Goal: Task Accomplishment & Management: Complete application form

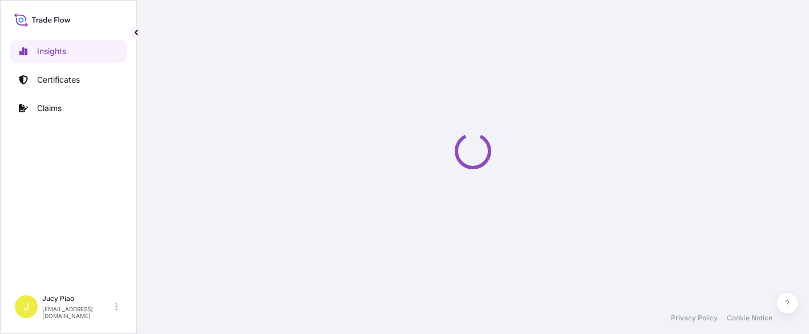
select select "2025"
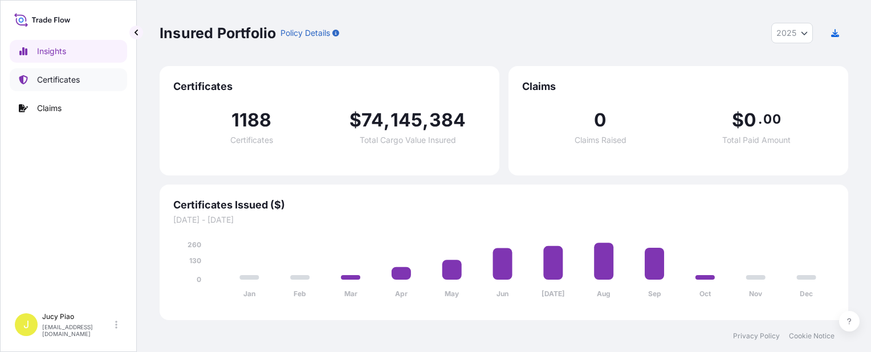
click at [54, 90] on link "Certificates" at bounding box center [68, 79] width 117 height 23
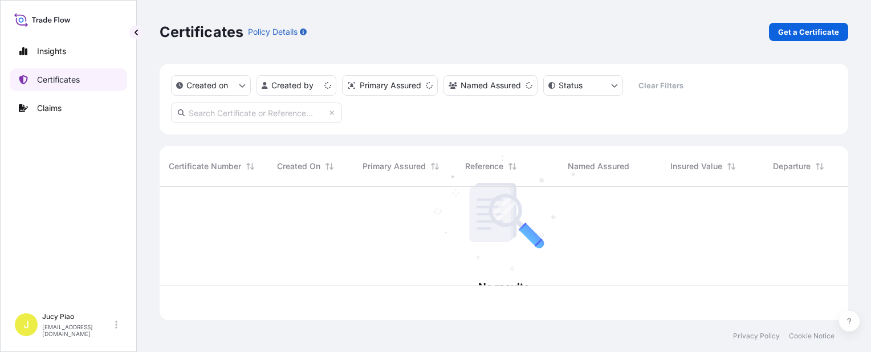
click at [56, 79] on p "Certificates" at bounding box center [58, 79] width 43 height 11
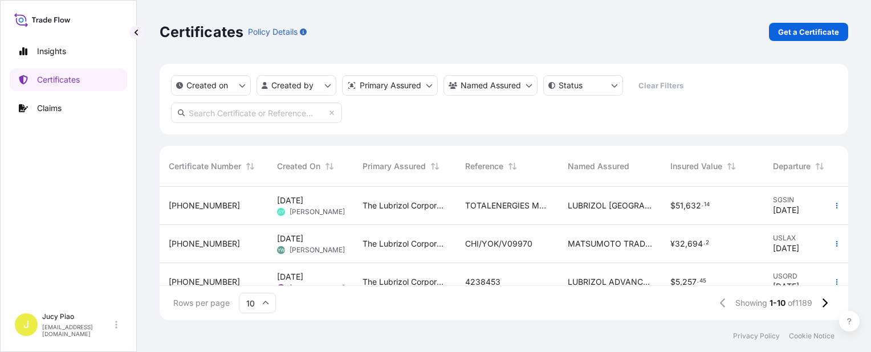
click at [757, 49] on div "Certificates Policy Details Get a Certificate" at bounding box center [504, 32] width 689 height 64
click at [804, 35] on p "Get a Certificate" at bounding box center [808, 31] width 61 height 11
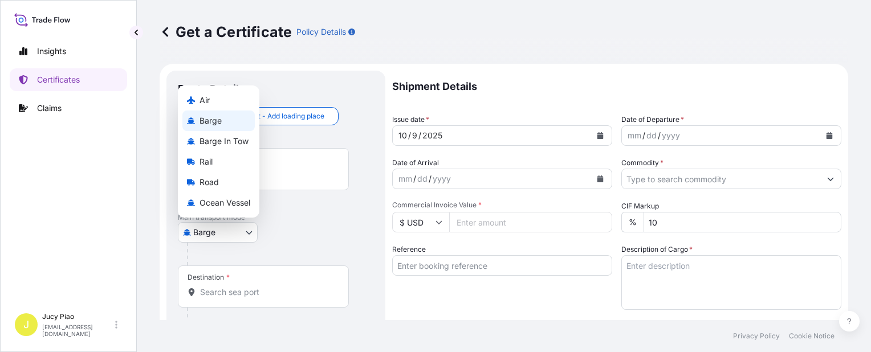
click at [247, 237] on body "Insights Certificates Claims J Jucy Piao jucy.piao@psabdp.com Get a Certificate…" at bounding box center [435, 176] width 871 height 352
click at [234, 205] on span "Ocean Vessel" at bounding box center [225, 202] width 51 height 11
select select "Ocean Vessel"
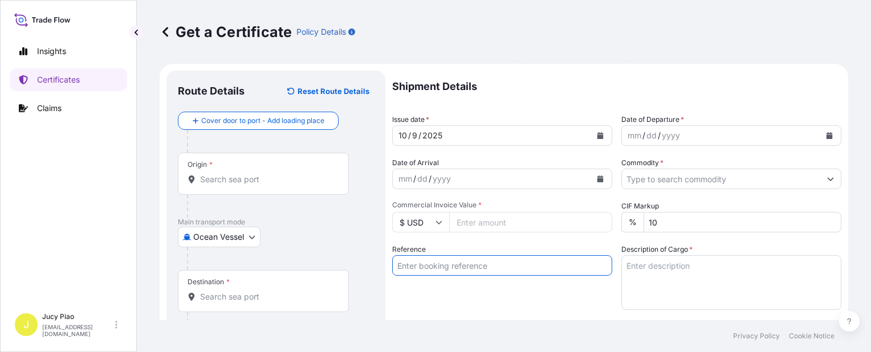
click at [471, 266] on input "Reference" at bounding box center [502, 265] width 220 height 21
paste input "COAU7262686260"
type input "COAU7262686260"
click at [453, 296] on div "Reference COAU7262686260" at bounding box center [502, 277] width 220 height 66
click at [236, 180] on input "Origin *" at bounding box center [267, 179] width 135 height 11
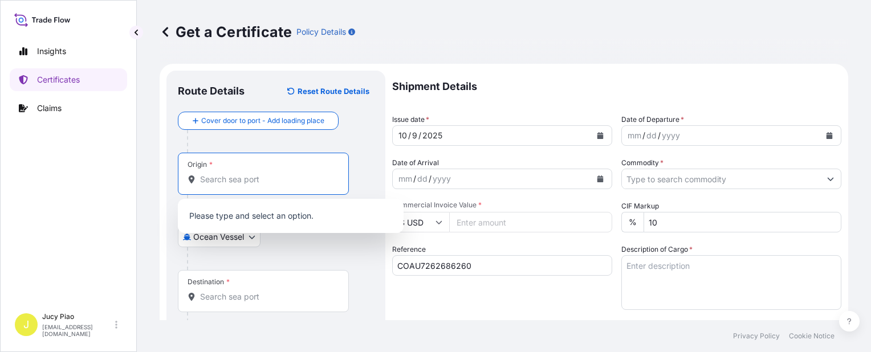
paste input "SHANGHAI"
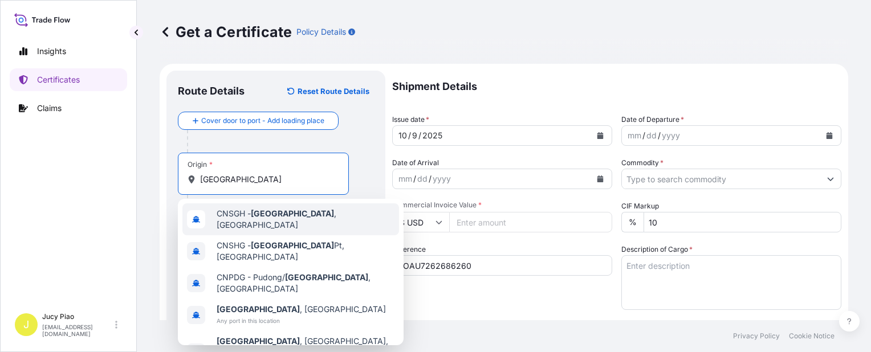
click at [253, 211] on span "CNSGH - Shanghai , China" at bounding box center [306, 219] width 178 height 23
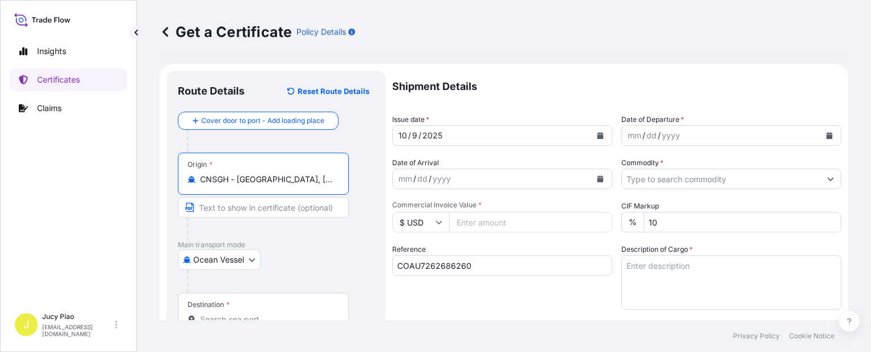
scroll to position [114, 0]
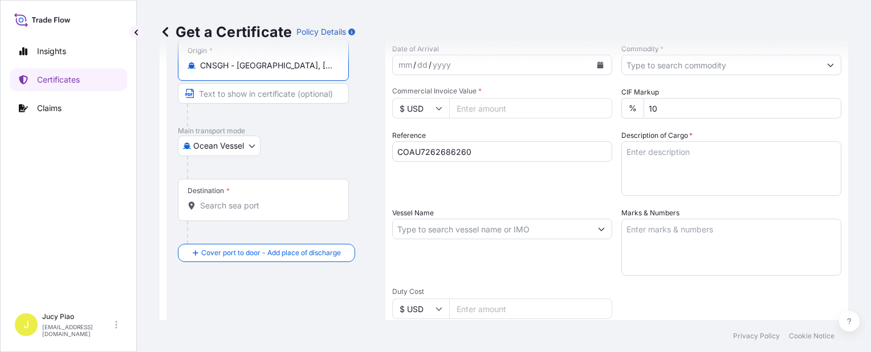
type input "CNSGH - Shanghai, China"
click at [250, 206] on input "Destination *" at bounding box center [267, 205] width 135 height 11
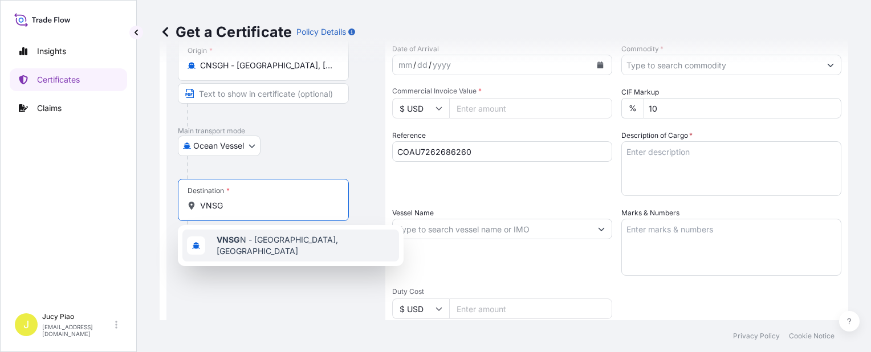
click at [257, 247] on span "VNSG N - Ho Chi Minh City, Vietnam" at bounding box center [306, 245] width 178 height 23
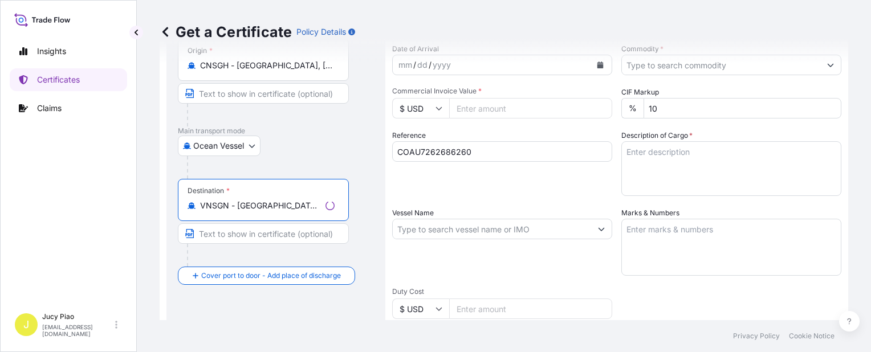
type input "VNSGN - Ho Chi Minh City, Vietnam"
click at [257, 236] on input "Text to appear on certificate" at bounding box center [263, 234] width 171 height 21
paste input "CAT LAI, HOCHIMINH"
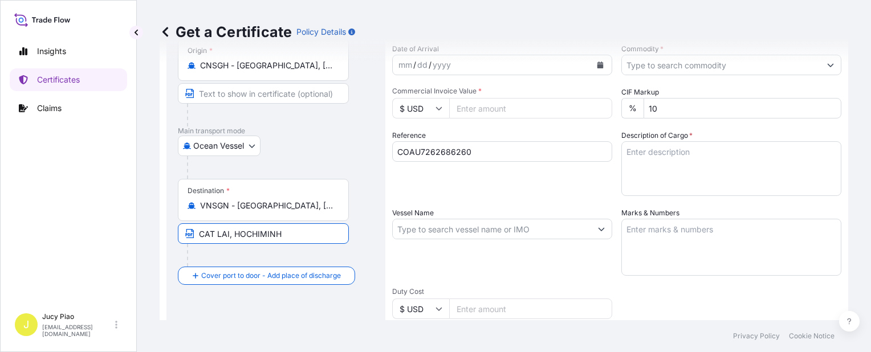
type input "CAT LAI, HOCHIMINH"
click at [312, 252] on div at bounding box center [268, 255] width 162 height 23
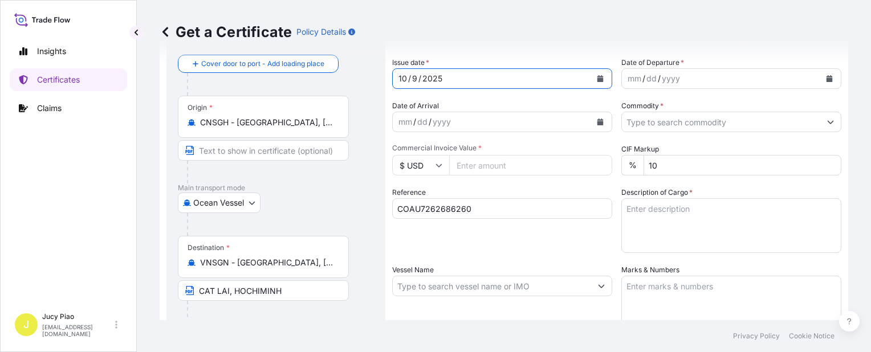
click at [415, 77] on div "9" at bounding box center [414, 79] width 7 height 14
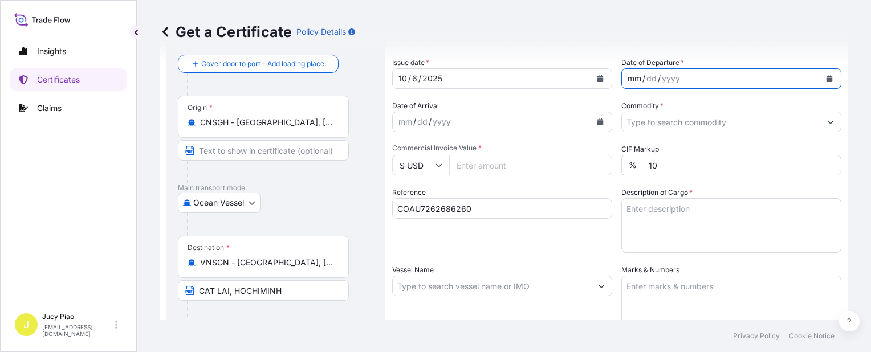
click at [627, 81] on div "mm" at bounding box center [635, 79] width 16 height 14
click at [651, 81] on div "5" at bounding box center [654, 79] width 7 height 14
click at [648, 123] on input "Commodity *" at bounding box center [721, 122] width 198 height 21
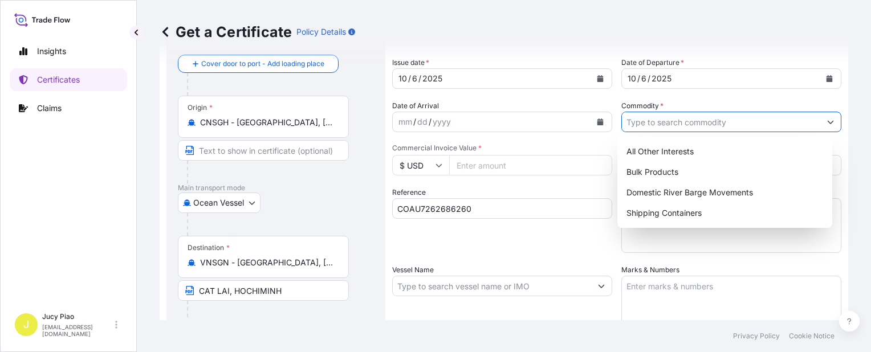
click at [648, 123] on input "Commodity *" at bounding box center [721, 122] width 198 height 21
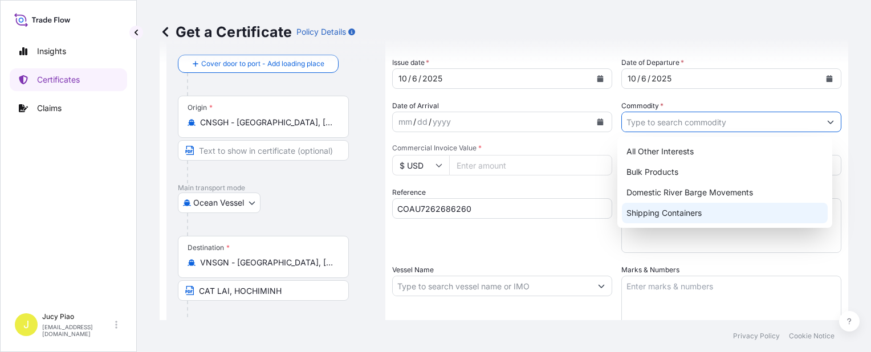
click at [663, 214] on div "Shipping Containers" at bounding box center [725, 213] width 206 height 21
type input "Shipping Containers"
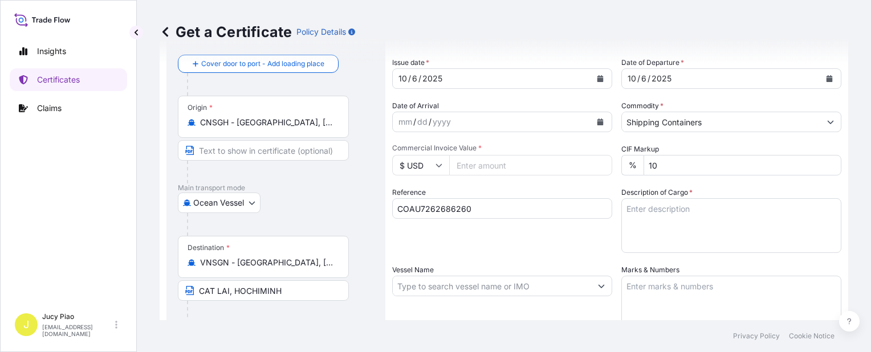
click at [495, 170] on input "Commercial Invoice Value *" at bounding box center [530, 165] width 163 height 21
type input "257558.62"
click at [661, 208] on textarea "Description of Cargo *" at bounding box center [731, 225] width 220 height 55
click at [732, 231] on textarea "Description of Cargo *" at bounding box center [731, 225] width 220 height 55
paste textarea "THERMOPLASTIC POLYURETHANE"
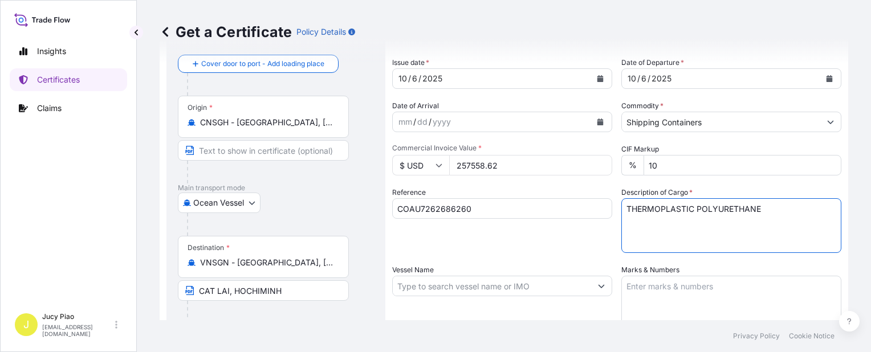
paste textarea "HS CODE: 390950"
click at [659, 238] on textarea "THERMOPLASTIC POLYURETHANE HS CODE: 390950" at bounding box center [731, 225] width 220 height 55
paste textarea "TAX ID: 3600659583"
paste textarea "54 PALLETS (54 BOXES)"
type textarea "THERMOPLASTIC POLYURETHANE HS CODE: 390950 TAX ID: 3600659583 54 PALLETS (54 BO…"
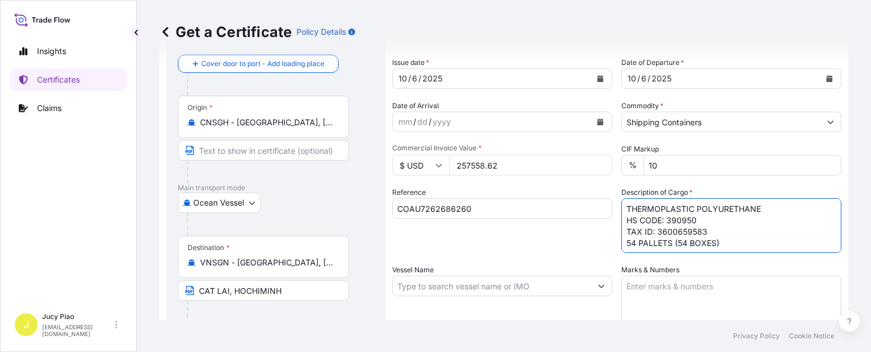
click at [692, 294] on textarea "Marks & Numbers" at bounding box center [731, 304] width 220 height 57
paste textarea "VIETNAM DONA"
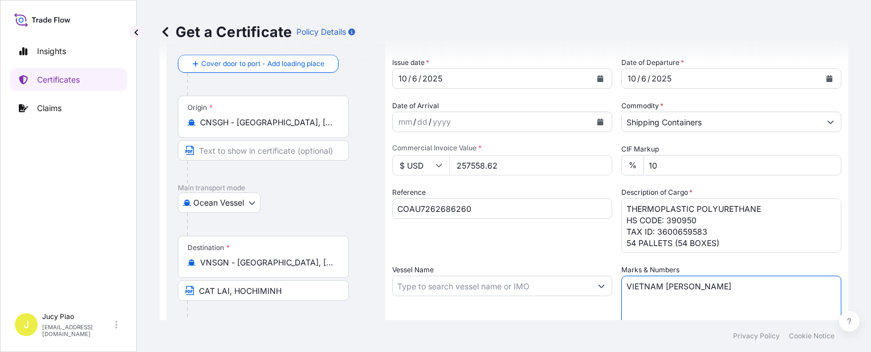
paste textarea "/511RT07"
paste textarea "VIETNAM DONA"
click at [725, 307] on textarea "VIETNAM DONA/511RT07 VIETNAM DONA/" at bounding box center [731, 304] width 220 height 57
paste textarea "511RT08"
type textarea "VIETNAM DONA/511RT07 VIETNAM DONA/511RT08"
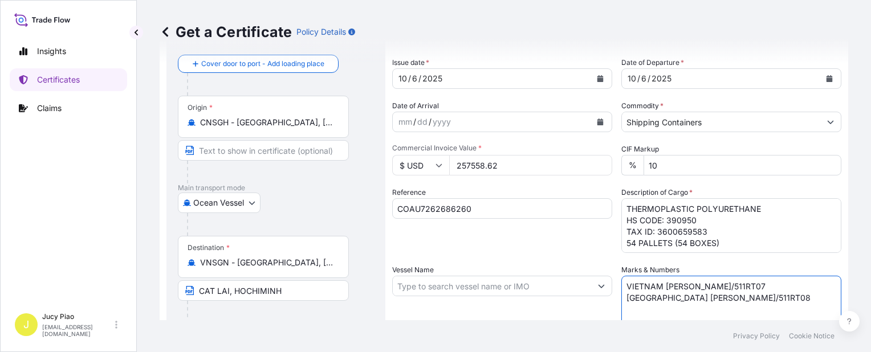
click at [530, 296] on div "Vessel Name" at bounding box center [502, 299] width 220 height 68
click at [443, 287] on input "Vessel Name" at bounding box center [492, 286] width 198 height 21
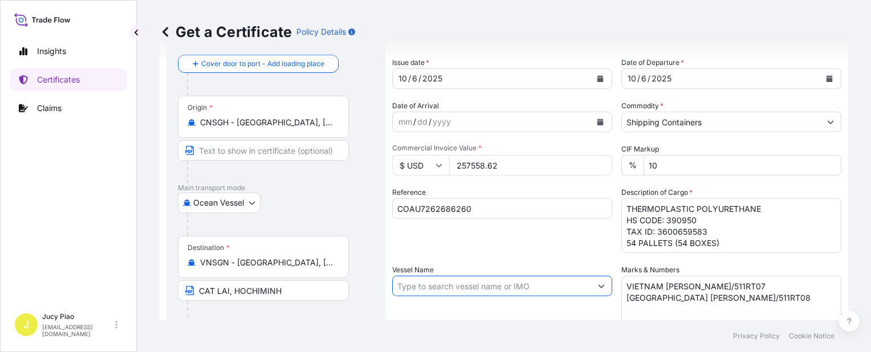
paste input "DING XIANG TAI PING"
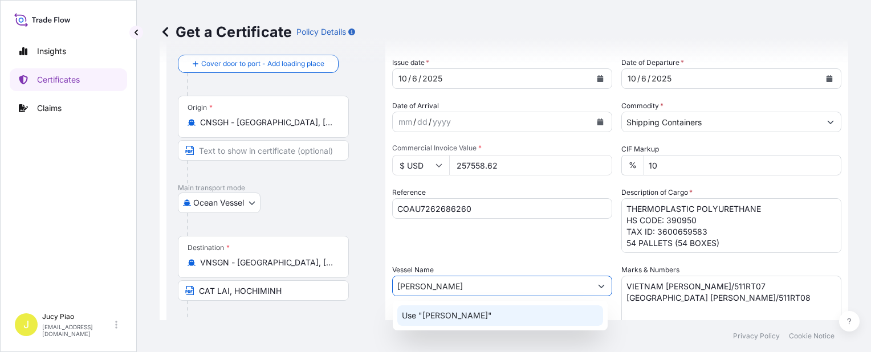
click at [462, 314] on p "Use "DING XIANG TAI PING"" at bounding box center [447, 315] width 90 height 11
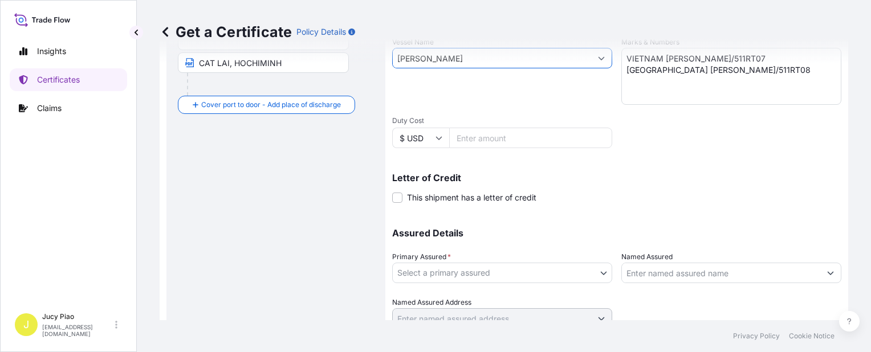
scroll to position [331, 0]
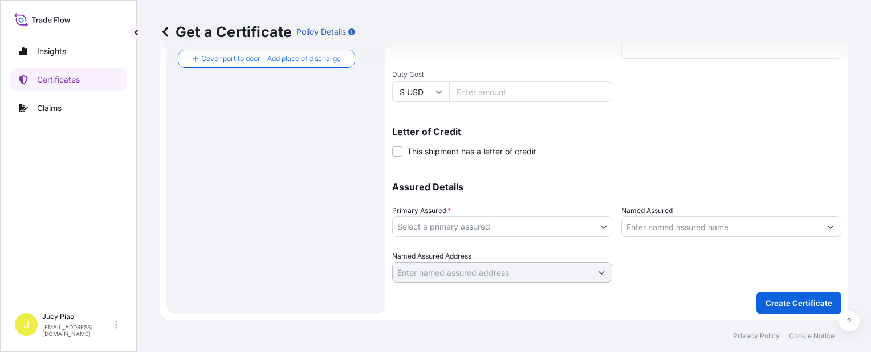
type input "DING XIANG TAI PING"
click at [521, 229] on body "0 options available. 1 option available. Insights Certificates Claims J Jucy Pi…" at bounding box center [435, 176] width 871 height 352
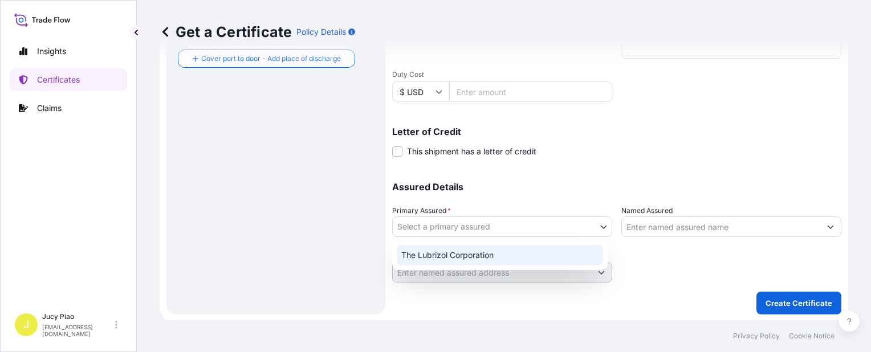
click at [506, 267] on div "The Lubrizol Corporation" at bounding box center [500, 256] width 216 height 30
click at [533, 259] on div "The Lubrizol Corporation" at bounding box center [500, 255] width 206 height 21
select select "31566"
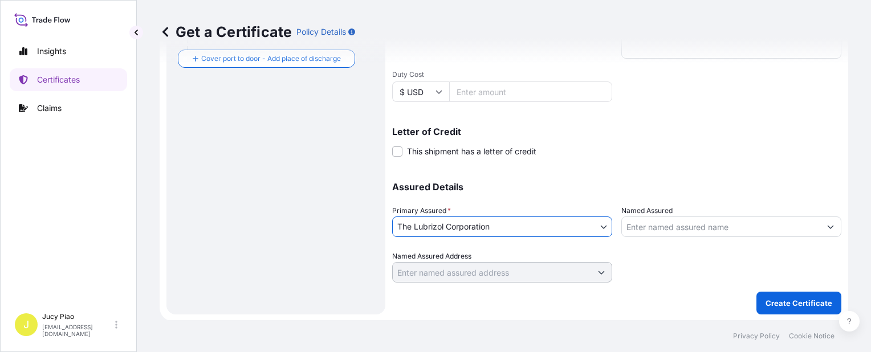
click at [657, 218] on input "Named Assured" at bounding box center [721, 227] width 198 height 21
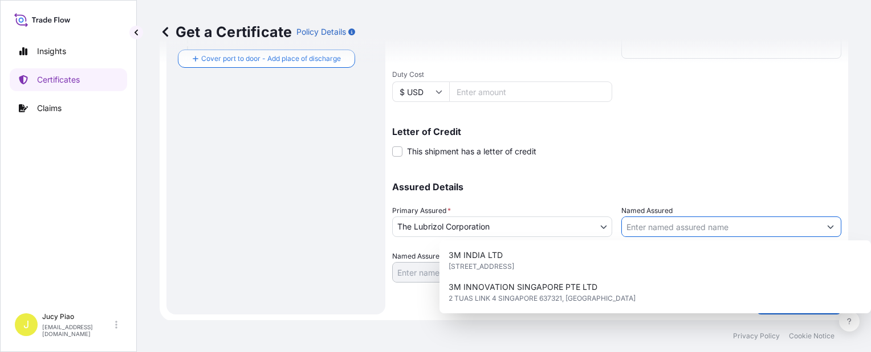
click at [652, 224] on input "Named Assured" at bounding box center [721, 227] width 198 height 21
paste input "VIETNAM DONA ORIENT"
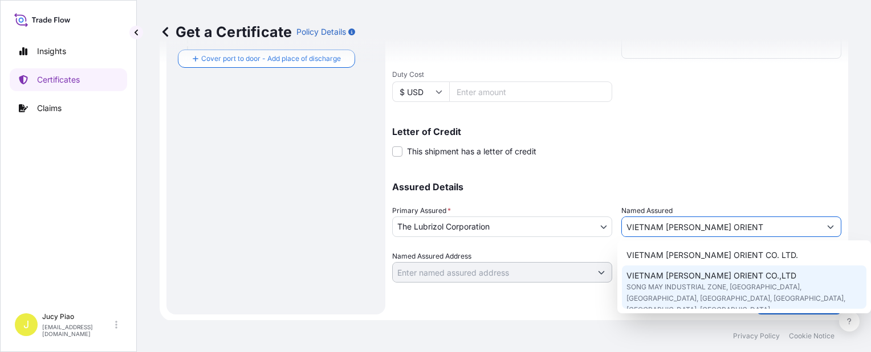
click at [666, 269] on div "VIETNAM DONA ORIENT CO.,LTD SONG MAY INDUSTRIAL ZONE, BAC SON VILLAGE, TRANG BO…" at bounding box center [744, 293] width 245 height 55
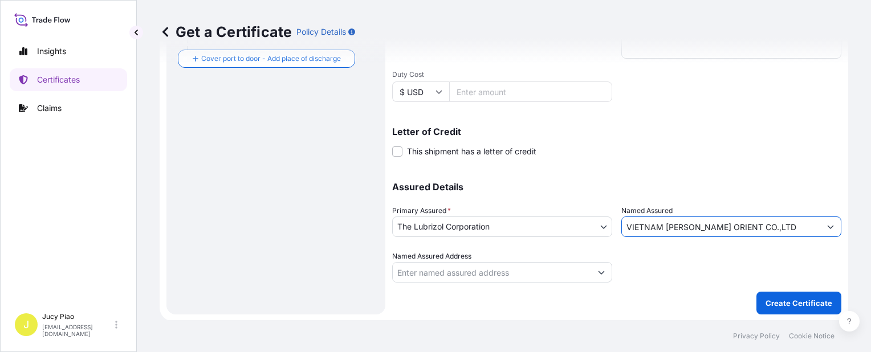
click at [761, 227] on input "VIETNAM DONA ORIENT CO.,LTD" at bounding box center [721, 227] width 198 height 21
drag, startPoint x: 721, startPoint y: 230, endPoint x: 541, endPoint y: 231, distance: 180.8
click at [541, 231] on div "Assured Details Primary Assured * The Lubrizol Corporation The Lubrizol Corpora…" at bounding box center [616, 226] width 449 height 114
paste input "Assured Name"
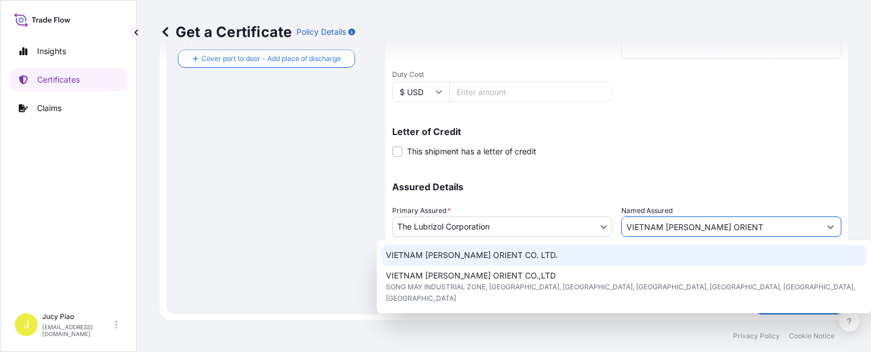
click at [621, 261] on div "VIETNAM DONA ORIENT CO. LTD." at bounding box center [623, 255] width 485 height 21
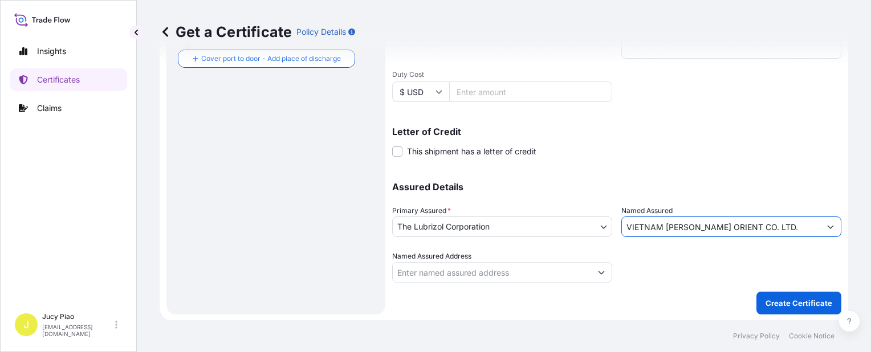
type input "VIETNAM DONA ORIENT CO. LTD."
click at [783, 299] on p "Create Certificate" at bounding box center [799, 303] width 67 height 11
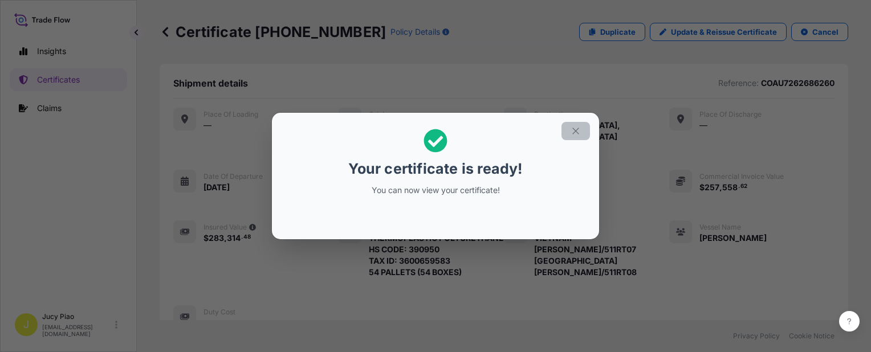
click at [575, 129] on icon "button" at bounding box center [576, 131] width 10 height 10
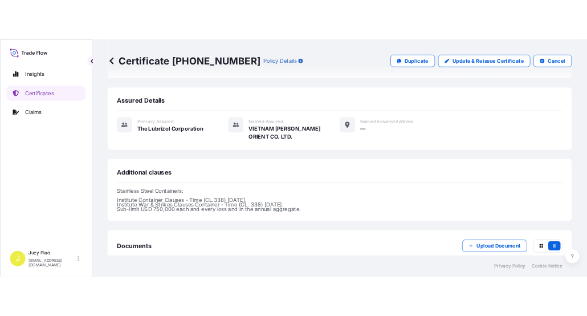
scroll to position [409, 0]
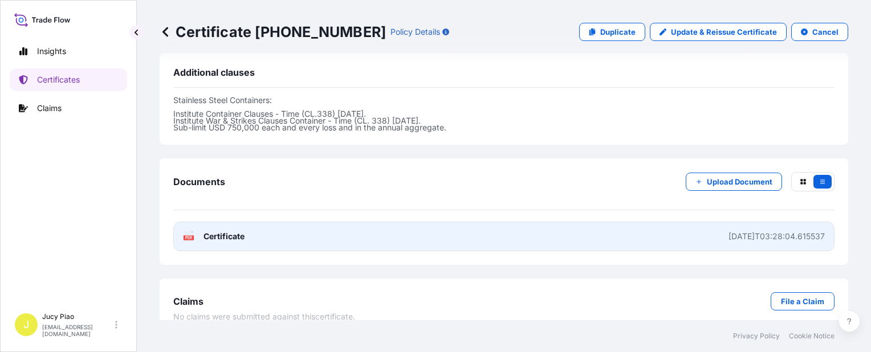
click at [625, 222] on link "PDF Certificate 2025-10-09T03:28:04.615537" at bounding box center [503, 237] width 661 height 30
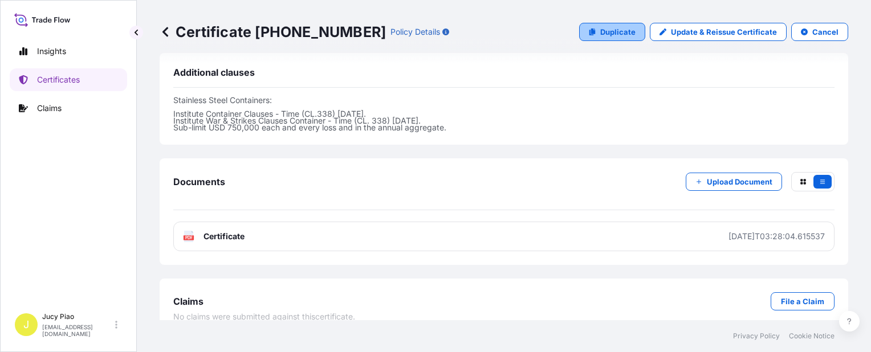
click at [609, 35] on p "Duplicate" at bounding box center [617, 31] width 35 height 11
select select "Ocean Vessel"
select select "31566"
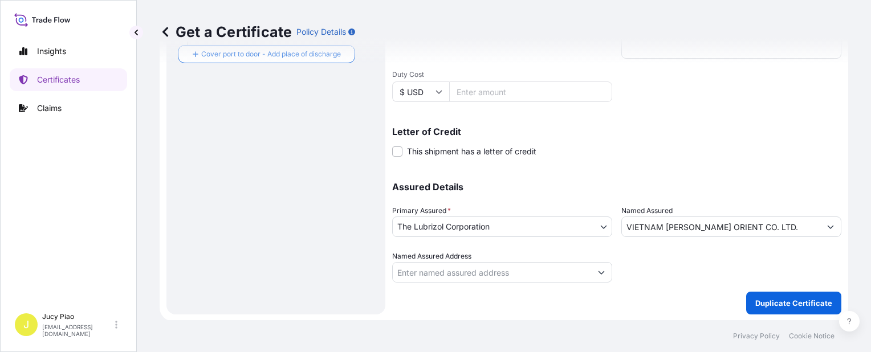
scroll to position [160, 0]
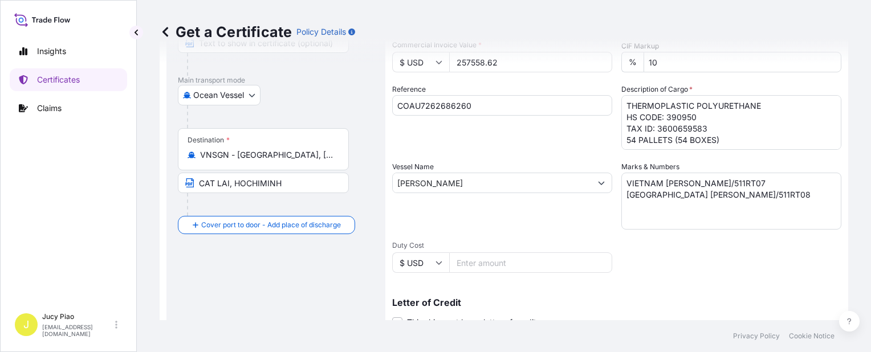
click at [483, 110] on input "COAU7262686260" at bounding box center [502, 105] width 220 height 21
drag, startPoint x: 491, startPoint y: 105, endPoint x: 253, endPoint y: 92, distance: 238.2
click at [262, 93] on form "Route Details Cover door to port - Add loading place Place of loading Road / In…" at bounding box center [504, 198] width 689 height 589
paste input "31"
type input "COAU7262686310"
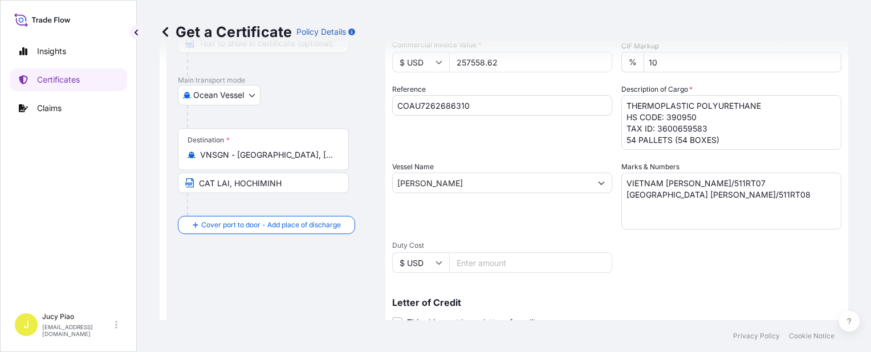
click at [505, 153] on div "Shipment Details Issue date * 10 / 6 / 2025 Date of Departure * 10 / 6 / 2025 D…" at bounding box center [616, 181] width 449 height 543
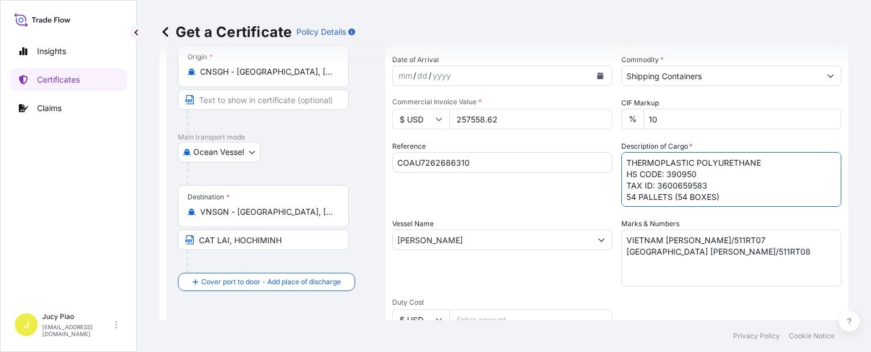
click at [726, 202] on textarea "THERMOPLASTIC POLYURETHANE HS CODE: 390950 TAX ID: 3600659583 54 PALLETS (54 BO…" at bounding box center [731, 179] width 220 height 55
drag, startPoint x: 753, startPoint y: 204, endPoint x: 549, endPoint y: 155, distance: 209.9
click at [547, 154] on div "Shipment Details Issue date * 10 / 6 / 2025 Date of Departure * 10 / 6 / 2025 D…" at bounding box center [616, 238] width 449 height 543
click at [757, 258] on textarea "VIETNAM DONA/511RT07 VIETNAM DONA/511RT08" at bounding box center [731, 258] width 220 height 57
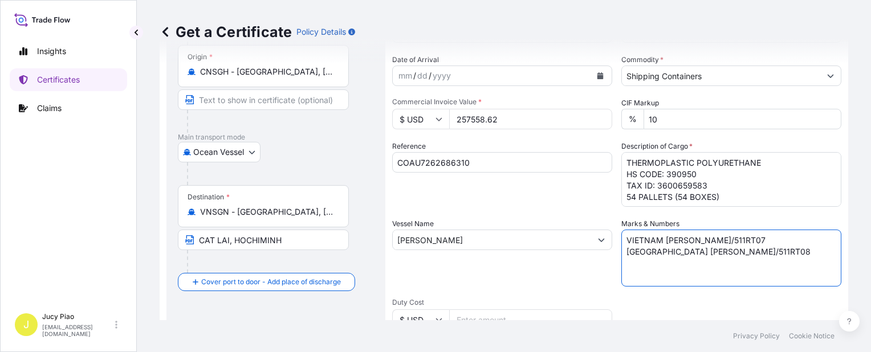
drag, startPoint x: 744, startPoint y: 265, endPoint x: 481, endPoint y: 202, distance: 269.7
click at [481, 202] on div "Shipment Details Issue date * 10 / 6 / 2025 Date of Departure * 10 / 6 / 2025 D…" at bounding box center [616, 238] width 449 height 543
paste textarea "EVER TECH"
paste textarea "PO#20250916012"
type textarea "EVER TECH PO#20250916012"
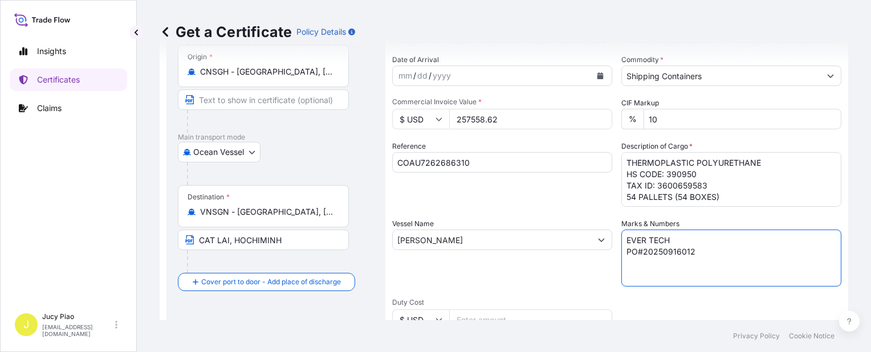
click at [730, 193] on textarea "THERMOPLASTIC POLYURETHANE HS CODE: 390950 TAX ID: 3600659583 54 PALLETS (54 BO…" at bounding box center [731, 179] width 220 height 55
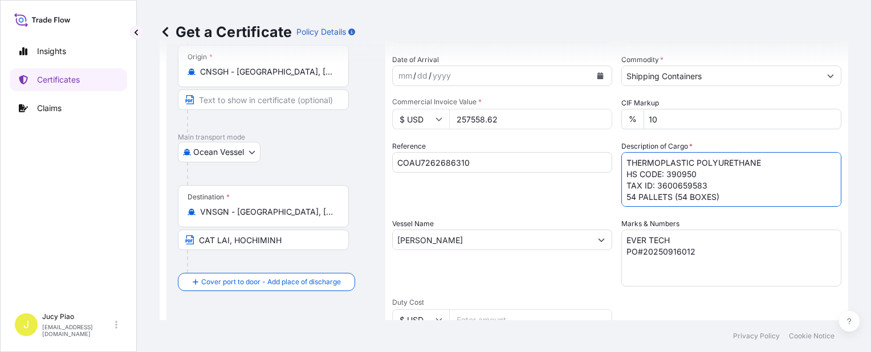
scroll to position [1, 0]
drag, startPoint x: 728, startPoint y: 200, endPoint x: 624, endPoint y: 175, distance: 107.3
click at [624, 175] on textarea "THERMOPLASTIC POLYURETHANE HS CODE: 390950 TAX ID: 3600659583 54 PALLETS (54 BO…" at bounding box center [731, 179] width 220 height 55
paste textarea "TPU & MADE IN CHINA & HS CODE:390950 5 PALLETS (200 BAG"
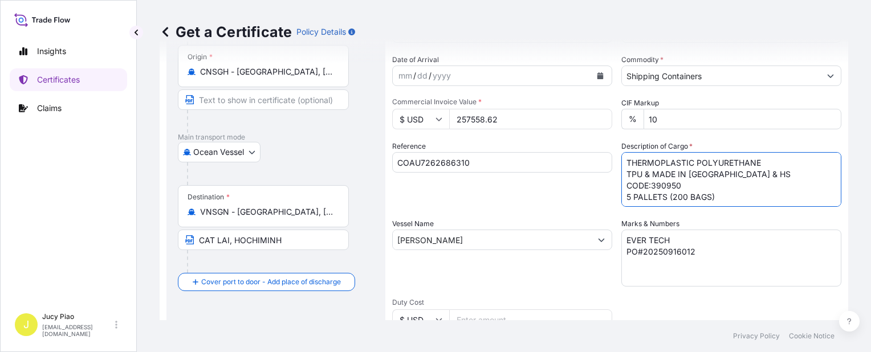
click at [624, 187] on textarea "THERMOPLASTIC POLYURETHANE HS CODE: 390950 TAX ID: 3600659583 54 PALLETS (54 BO…" at bounding box center [731, 179] width 220 height 55
type textarea "THERMOPLASTIC POLYURETHANE TPU & MADE IN CHINA & HS CODE:390950 5 PALLETS (200 …"
click at [649, 210] on div "Shipment Details Issue date * 10 / 6 / 2025 Date of Departure * 10 / 6 / 2025 D…" at bounding box center [616, 238] width 449 height 543
click at [646, 201] on textarea "THERMOPLASTIC POLYURETHANE HS CODE: 390950 TAX ID: 3600659583 54 PALLETS (54 BO…" at bounding box center [731, 179] width 220 height 55
click at [644, 201] on textarea "THERMOPLASTIC POLYURETHANE HS CODE: 390950 TAX ID: 3600659583 54 PALLETS (54 BO…" at bounding box center [731, 179] width 220 height 55
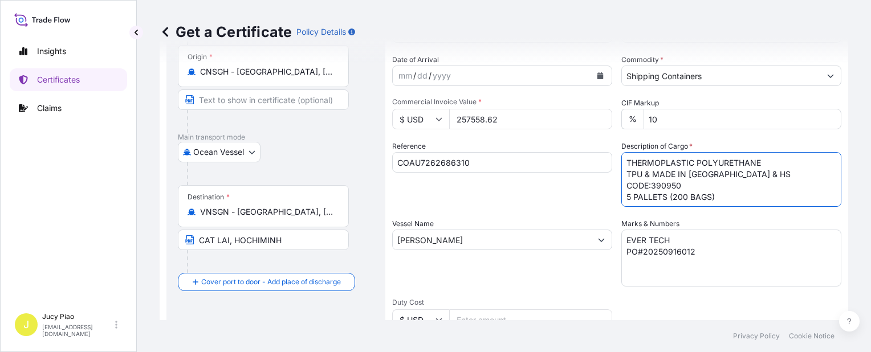
click at [538, 204] on div "Reference COAU7262686310" at bounding box center [502, 174] width 220 height 66
click at [504, 119] on input "257558.62" at bounding box center [530, 119] width 163 height 21
drag, startPoint x: 504, startPoint y: 119, endPoint x: 262, endPoint y: 115, distance: 241.8
click at [293, 107] on form "Route Details Cover door to port - Add loading place Place of loading Road / In…" at bounding box center [504, 255] width 689 height 589
type input "37650"
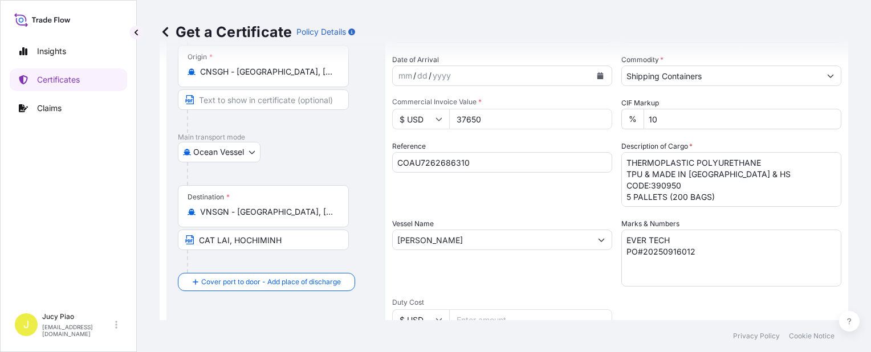
click at [449, 206] on div "Shipment Details Issue date * 10 / 6 / 2025 Date of Departure * 10 / 6 / 2025 D…" at bounding box center [616, 238] width 449 height 543
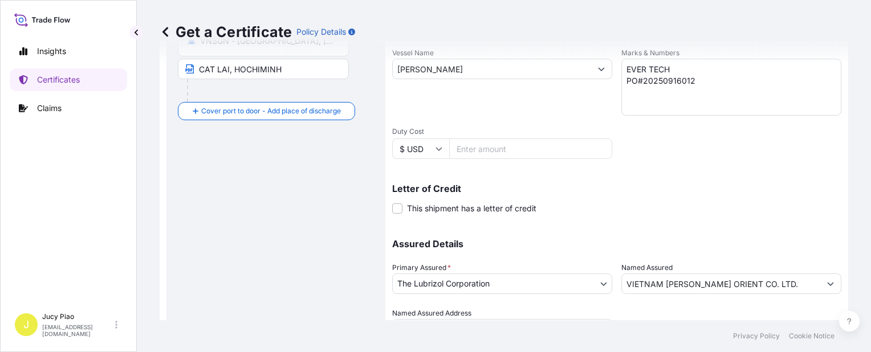
scroll to position [331, 0]
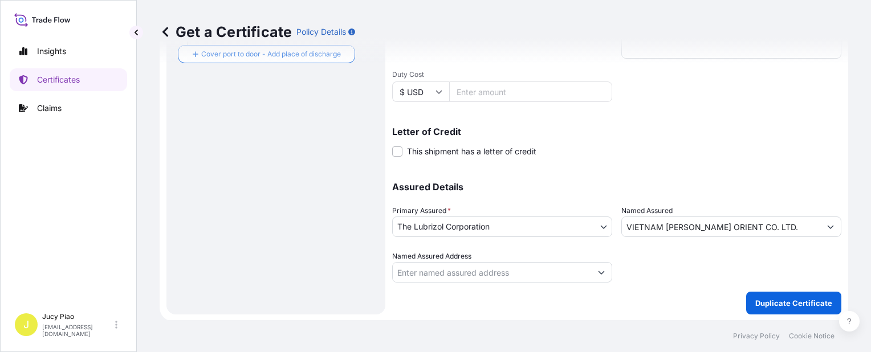
click at [768, 279] on div at bounding box center [731, 267] width 220 height 32
drag, startPoint x: 684, startPoint y: 285, endPoint x: 499, endPoint y: 273, distance: 184.5
click at [509, 273] on div "Shipment Details Issue date * 10 / 6 / 2025 Date of Departure * 10 / 6 / 2025 D…" at bounding box center [616, 26] width 449 height 575
click at [759, 233] on input "VIETNAM DONA ORIENT CO. LTD." at bounding box center [721, 227] width 198 height 21
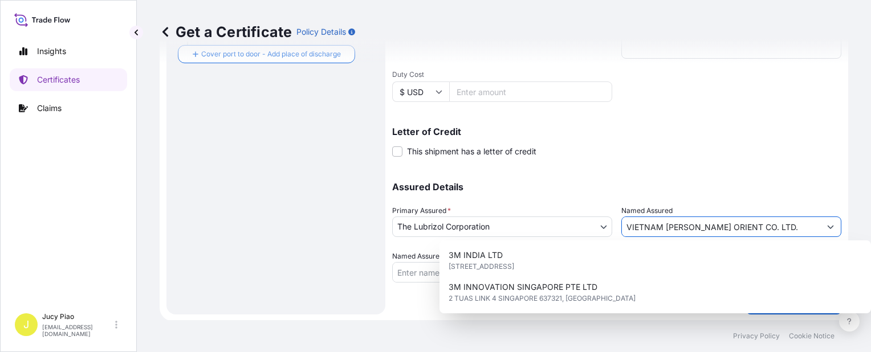
drag, startPoint x: 771, startPoint y: 229, endPoint x: 515, endPoint y: 211, distance: 256.1
click at [515, 211] on div "Assured Details Primary Assured * The Lubrizol Corporation The Lubrizol Corpora…" at bounding box center [616, 226] width 449 height 114
paste input "EVER TECH PLASTIC VIETNAM CO.,LTD"
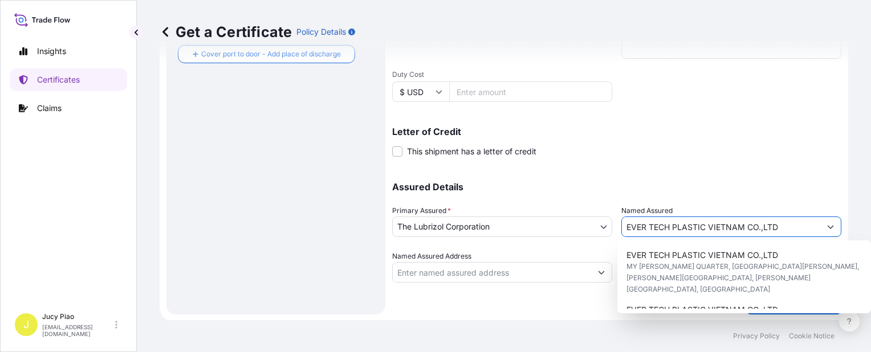
scroll to position [107, 0]
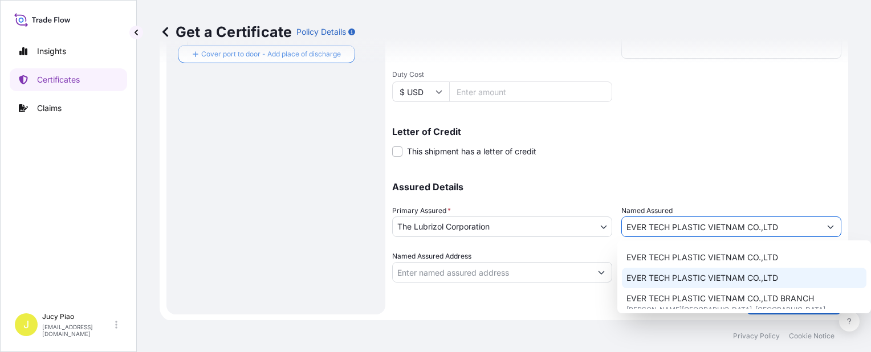
click at [721, 273] on span "EVER TECH PLASTIC VIETNAM CO.,LTD" at bounding box center [703, 278] width 152 height 11
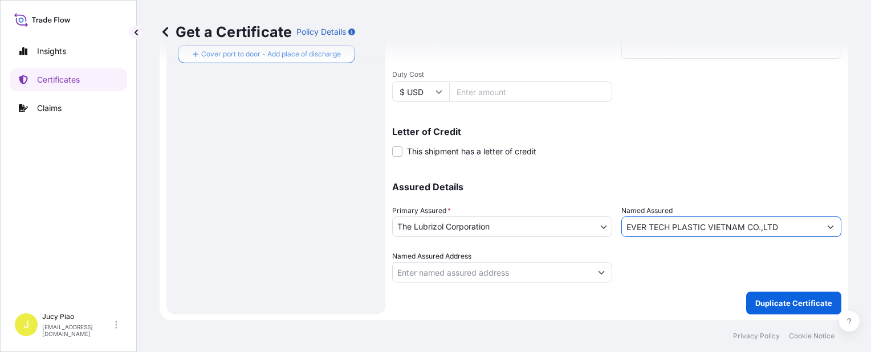
type input "EVER TECH PLASTIC VIETNAM CO.,LTD"
click at [716, 262] on div at bounding box center [731, 267] width 220 height 32
click at [772, 314] on form "Route Details Cover door to port - Add loading place Place of loading Road / In…" at bounding box center [504, 27] width 689 height 589
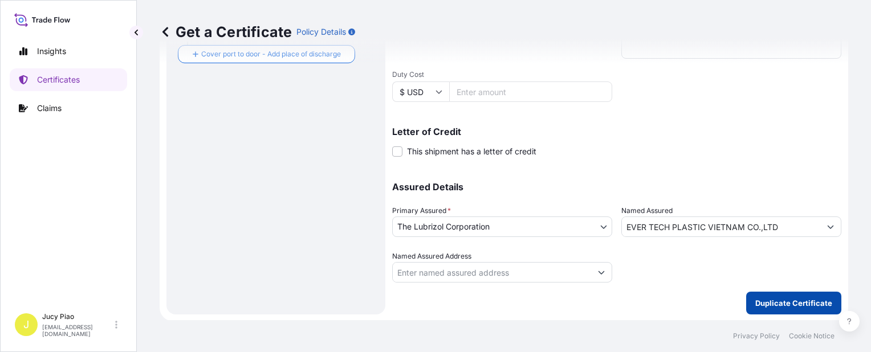
click at [770, 302] on p "Duplicate Certificate" at bounding box center [793, 303] width 77 height 11
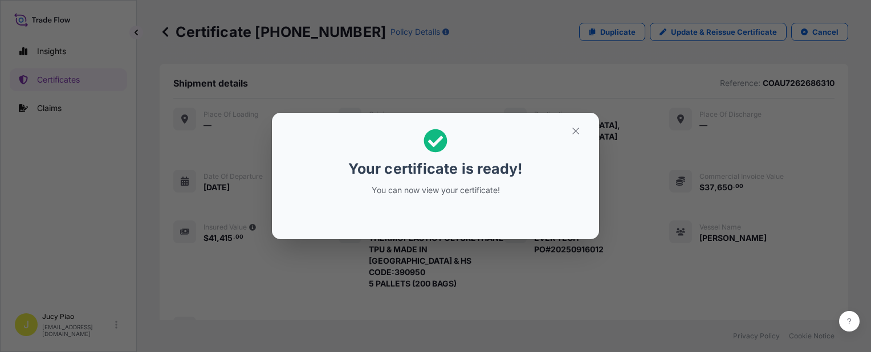
click at [579, 130] on icon "button" at bounding box center [576, 131] width 10 height 10
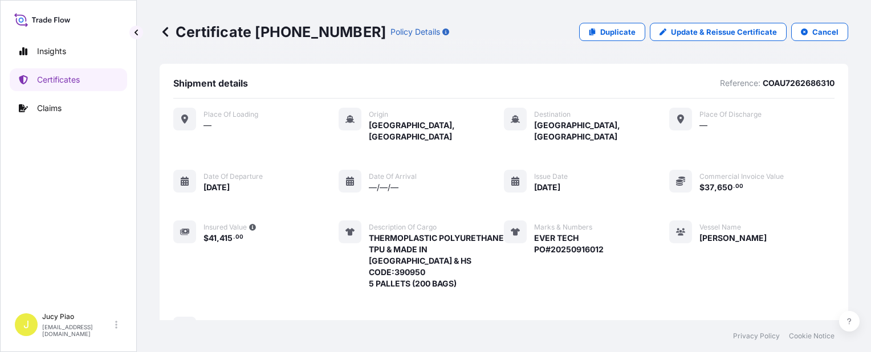
click at [628, 174] on div "Place of Loading — Origin Shanghai, China Destination Ho Chi Minh City, Vietnam…" at bounding box center [503, 224] width 661 height 233
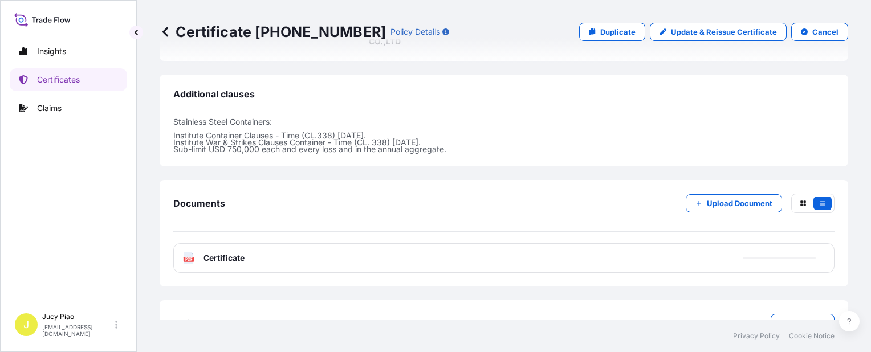
scroll to position [421, 0]
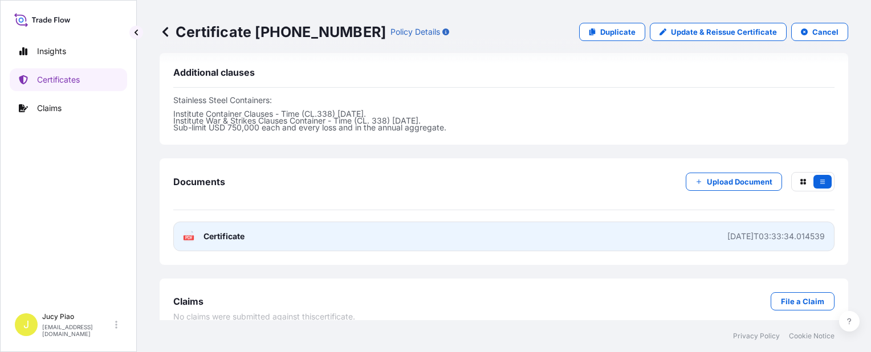
click at [675, 222] on link "PDF Certificate 2025-10-09T03:33:34.014539" at bounding box center [503, 237] width 661 height 30
